Goal: Navigation & Orientation: Find specific page/section

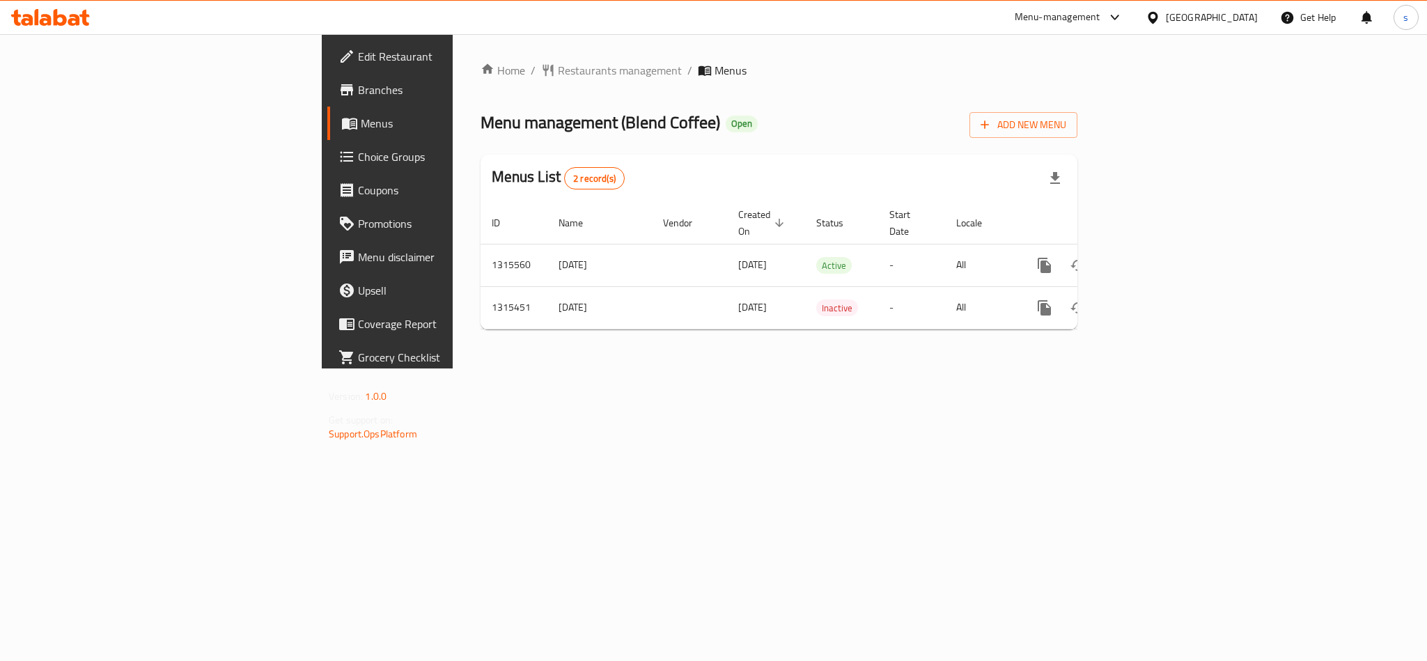
drag, startPoint x: 1226, startPoint y: 13, endPoint x: 1219, endPoint y: 25, distance: 14.1
click at [1219, 25] on div "[GEOGRAPHIC_DATA]" at bounding box center [1212, 17] width 92 height 15
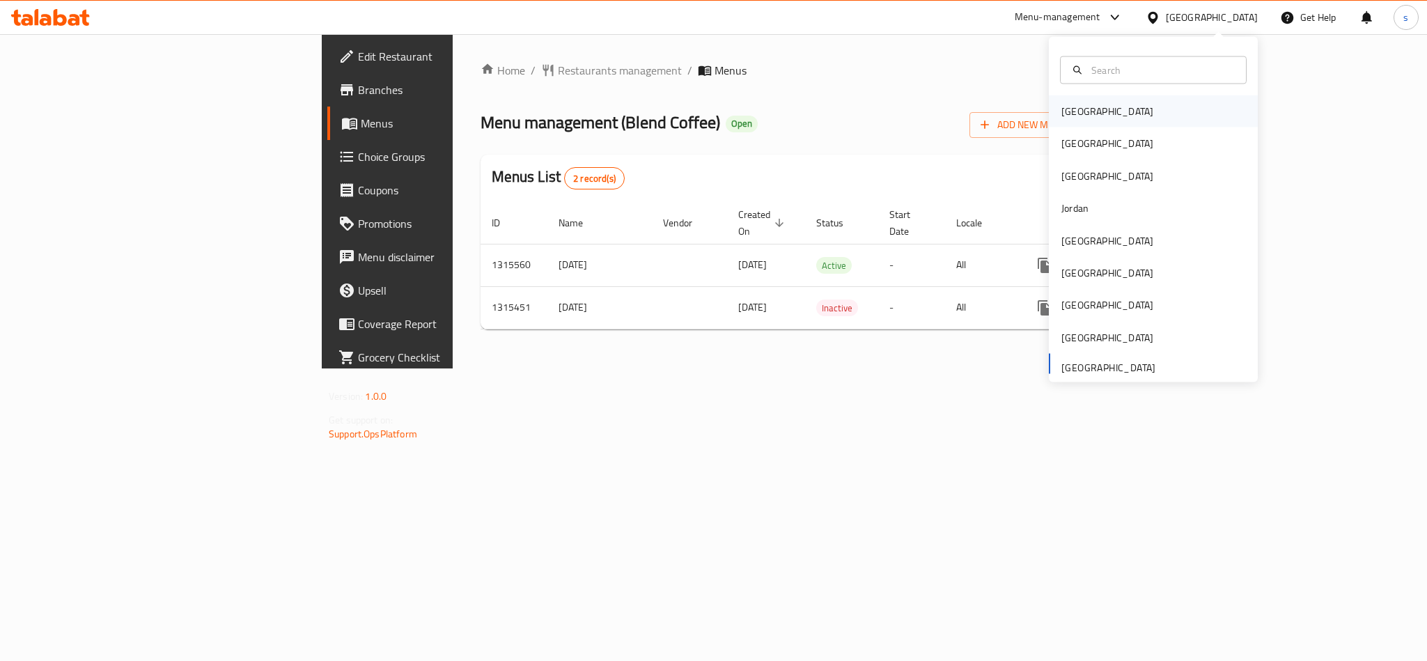
click at [1080, 99] on div "Bahrain" at bounding box center [1107, 111] width 114 height 32
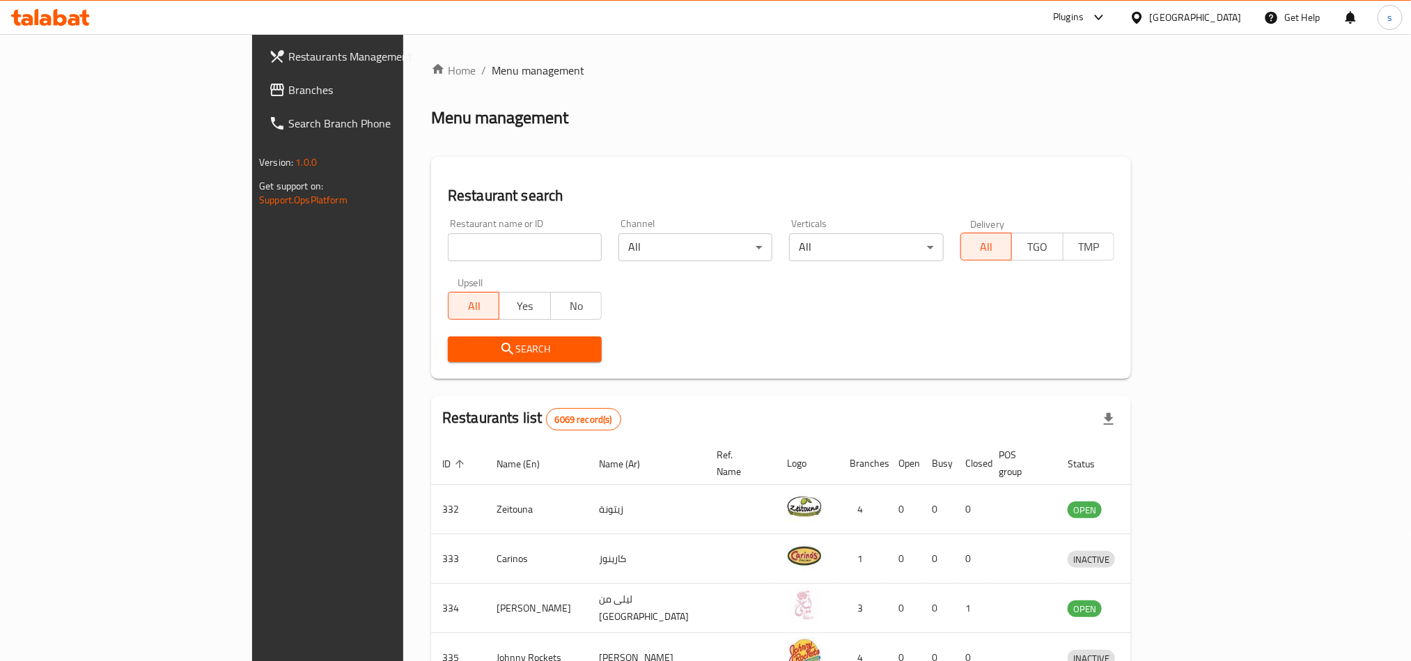
click at [1227, 11] on div "Bahrain" at bounding box center [1196, 17] width 92 height 15
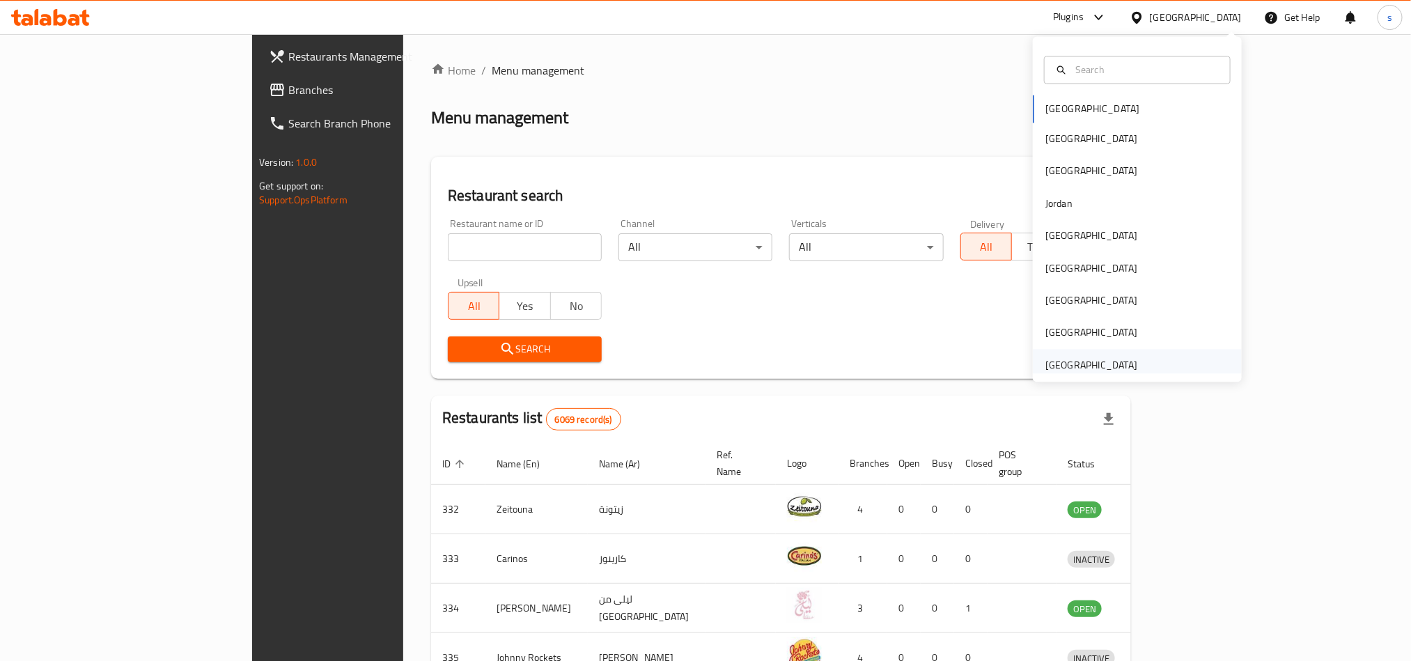
click at [1091, 364] on div "[GEOGRAPHIC_DATA]" at bounding box center [1091, 364] width 92 height 15
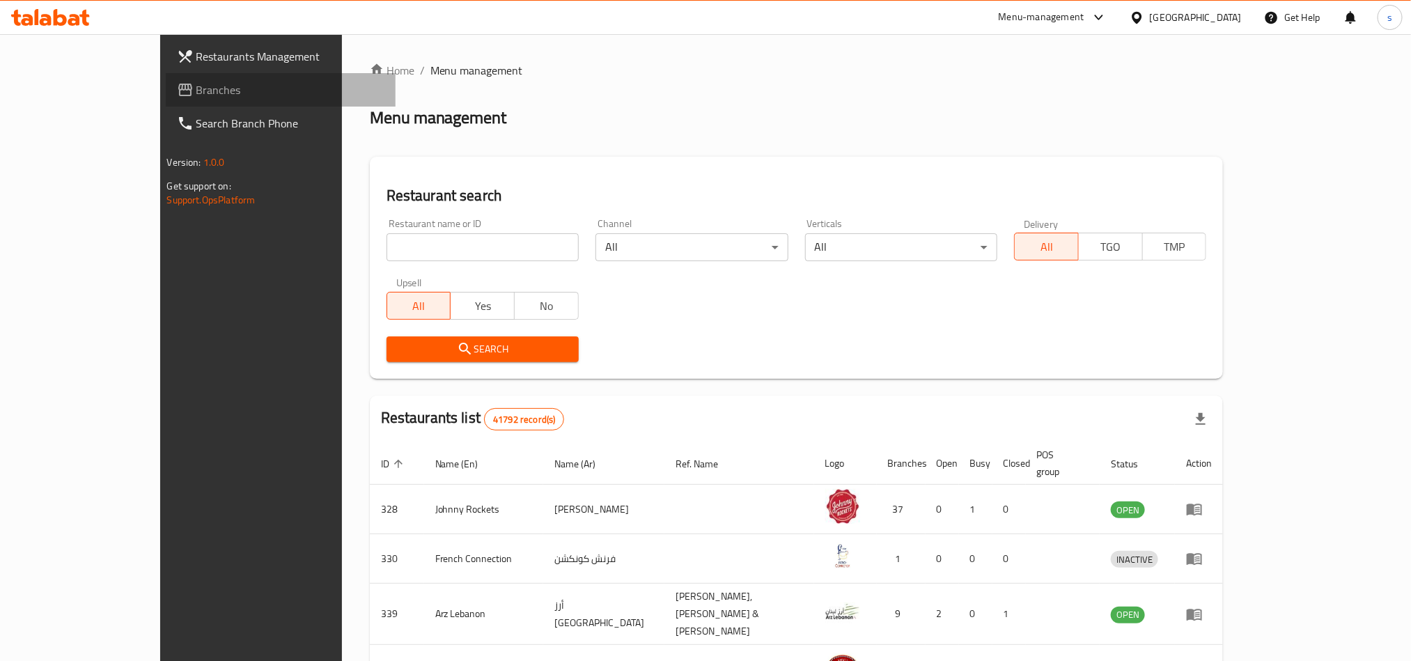
click at [196, 84] on span "Branches" at bounding box center [290, 89] width 188 height 17
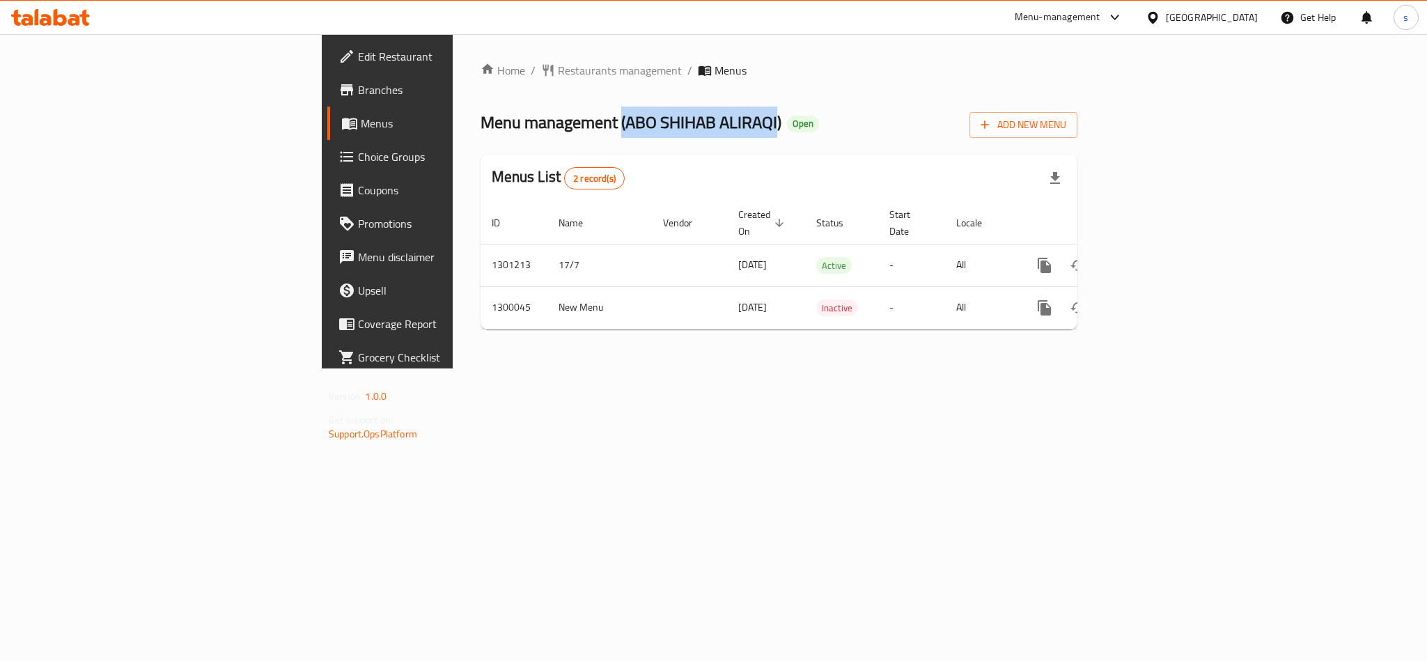
drag, startPoint x: 408, startPoint y: 125, endPoint x: 565, endPoint y: 109, distance: 157.5
click at [565, 109] on span "Menu management ( ABO SHIHAB ALIRAQI )" at bounding box center [630, 122] width 301 height 31
